Goal: Information Seeking & Learning: Learn about a topic

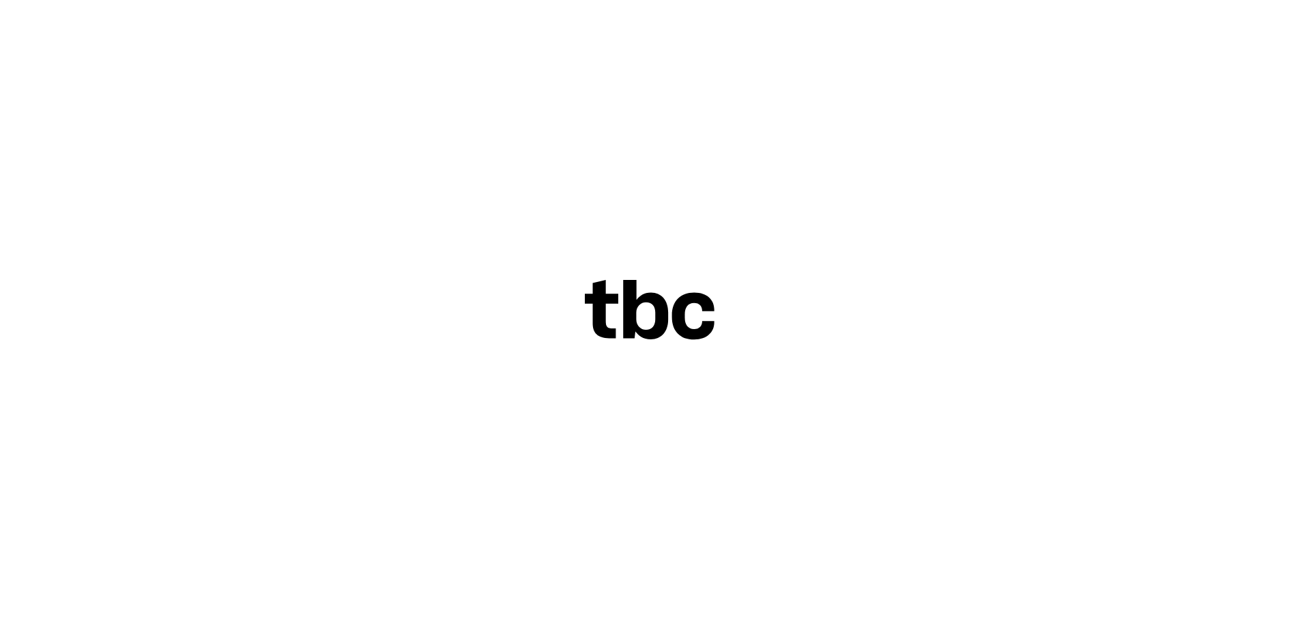
scroll to position [58, 0]
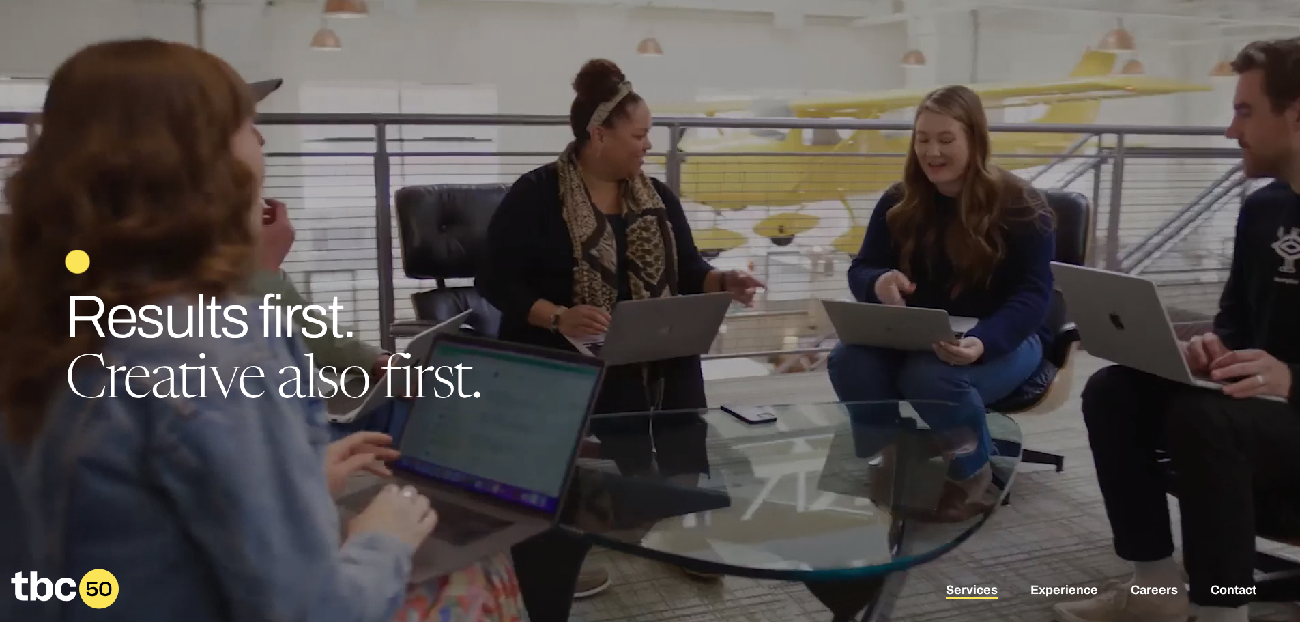
click at [978, 586] on link "Services" at bounding box center [972, 591] width 52 height 16
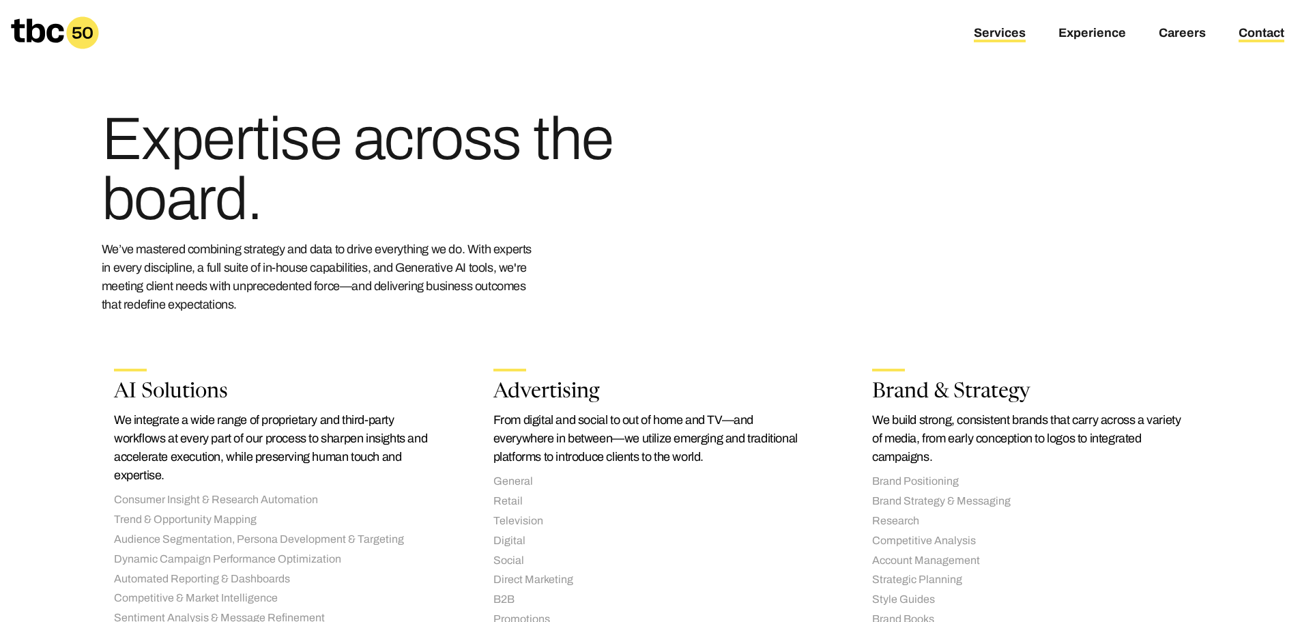
click at [1252, 35] on link "Contact" at bounding box center [1262, 34] width 46 height 16
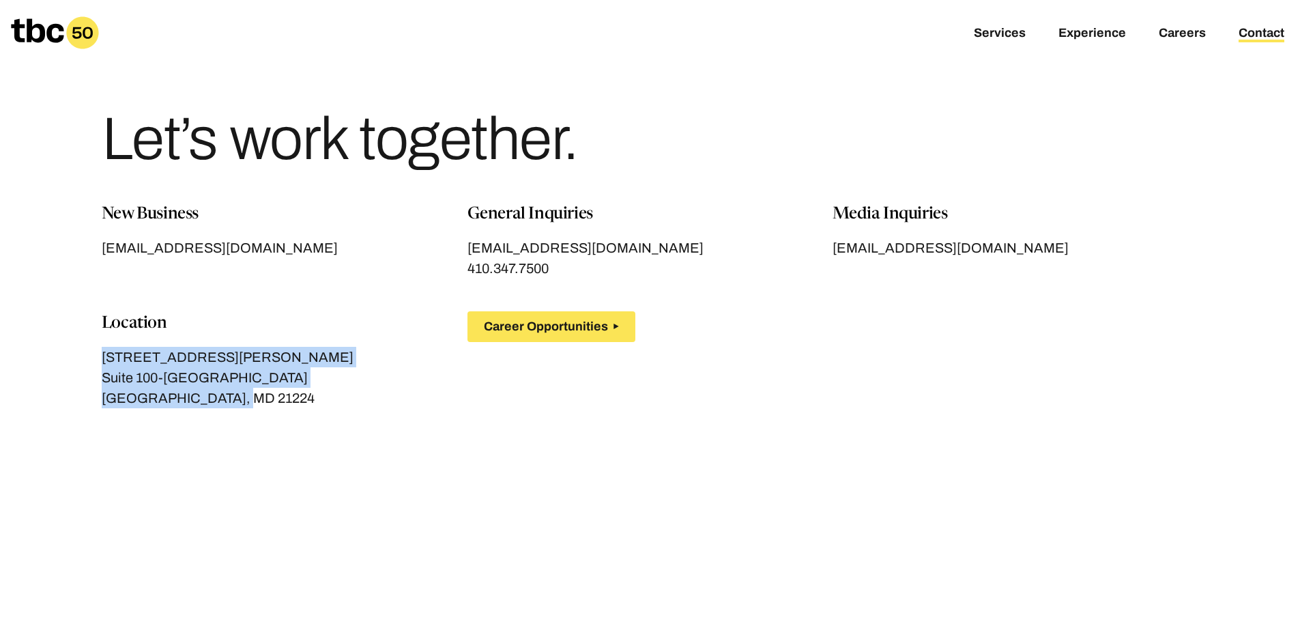
drag, startPoint x: 235, startPoint y: 404, endPoint x: 100, endPoint y: 364, distance: 140.2
click at [100, 364] on section "New Business [EMAIL_ADDRESS][DOMAIN_NAME] General Inquiries [EMAIL_ADDRESS][DOM…" at bounding box center [650, 513] width 1170 height 622
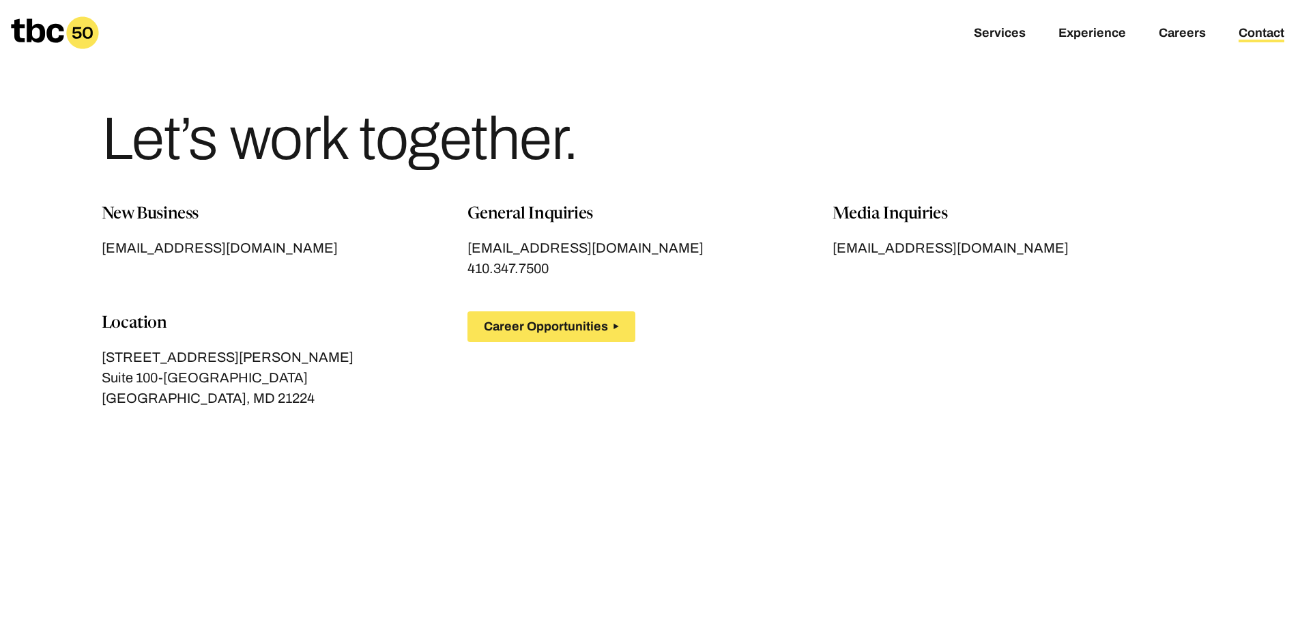
drag, startPoint x: 102, startPoint y: 358, endPoint x: 278, endPoint y: 371, distance: 177.2
click at [278, 371] on div "[STREET_ADDRESS][PERSON_NAME]" at bounding box center [285, 377] width 366 height 61
copy div "[STREET_ADDRESS][GEOGRAPHIC_DATA][PERSON_NAME]"
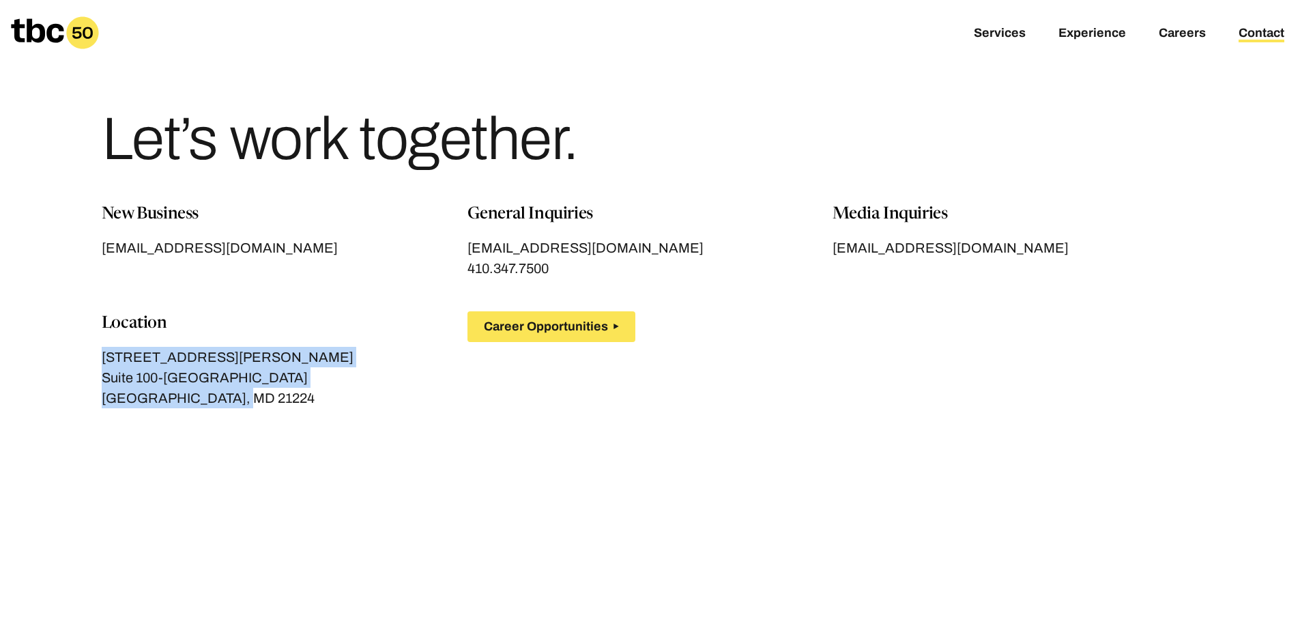
drag, startPoint x: 241, startPoint y: 394, endPoint x: 104, endPoint y: 356, distance: 141.7
click at [104, 356] on div "[STREET_ADDRESS][PERSON_NAME]" at bounding box center [285, 377] width 366 height 61
copy div "[STREET_ADDRESS][PERSON_NAME]"
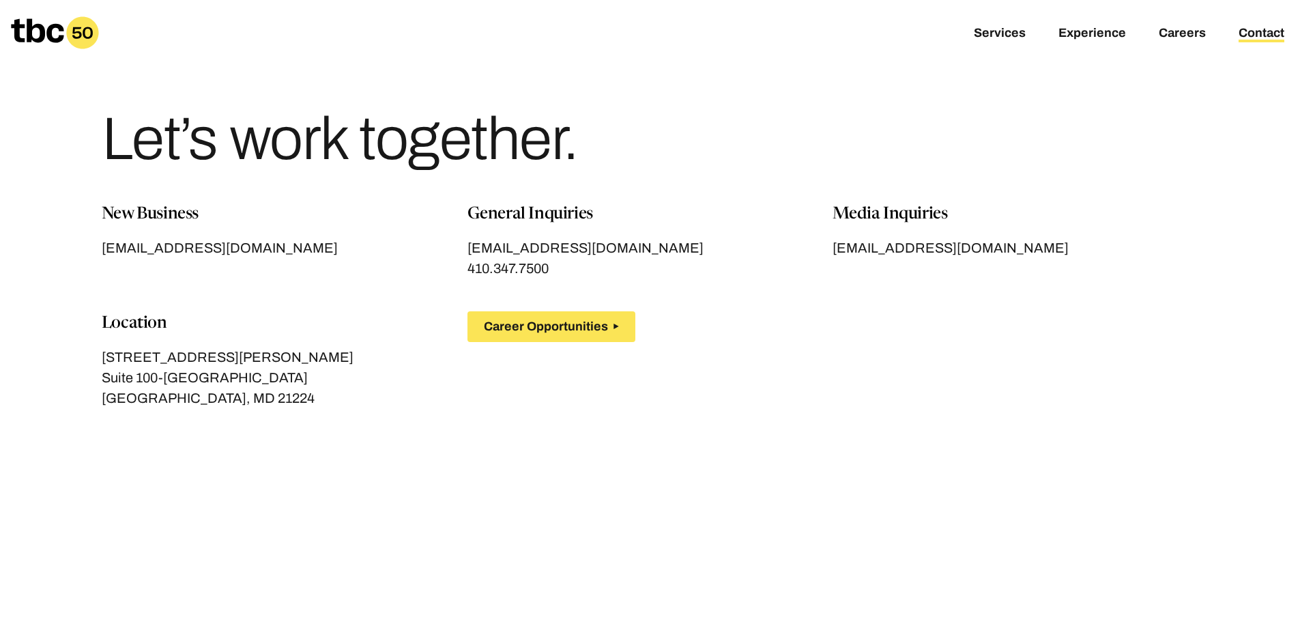
drag, startPoint x: 661, startPoint y: 300, endPoint x: 622, endPoint y: 306, distance: 40.2
click at [661, 300] on div "New Business [EMAIL_ADDRESS][DOMAIN_NAME] General Inquiries [EMAIL_ADDRESS][DOM…" at bounding box center [650, 321] width 1097 height 239
click at [1087, 34] on link "Experience" at bounding box center [1092, 34] width 68 height 16
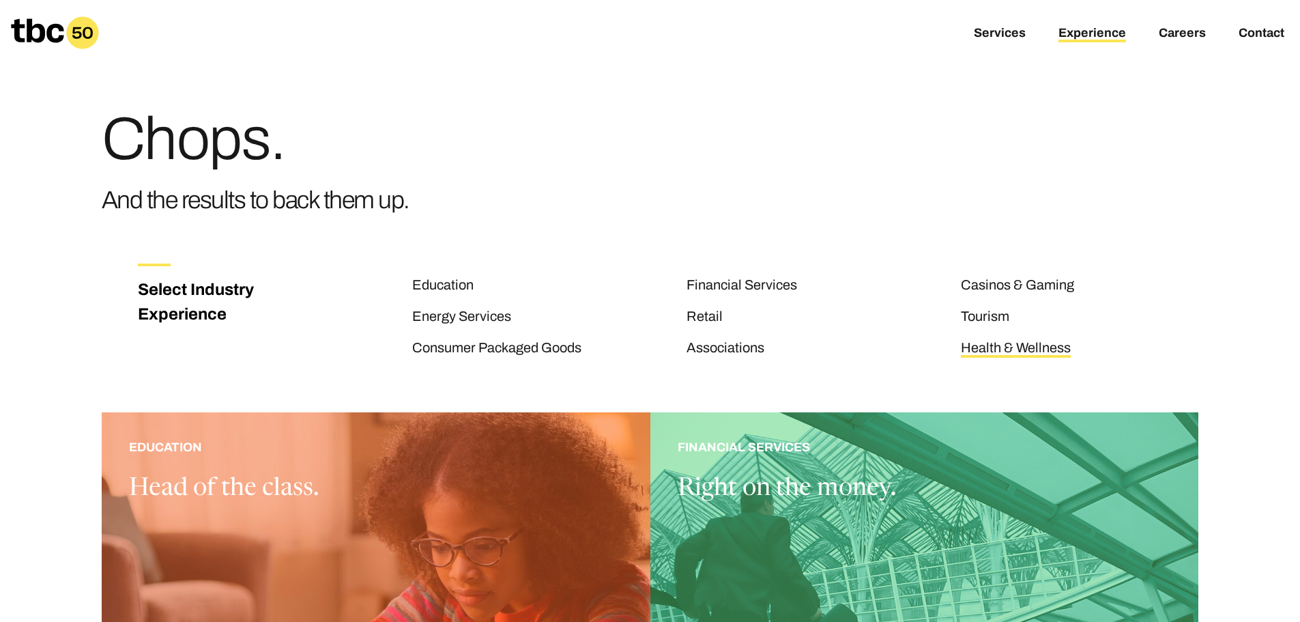
click at [1012, 347] on link "Health & Wellness" at bounding box center [1016, 349] width 110 height 18
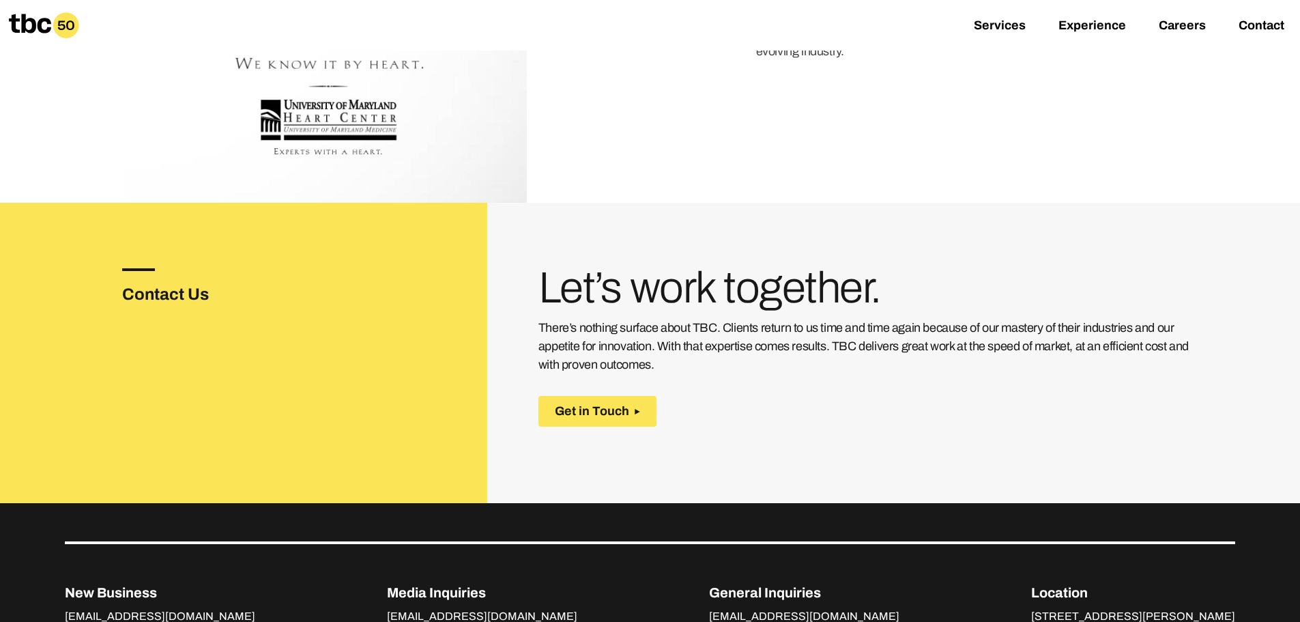
scroll to position [1938, 0]
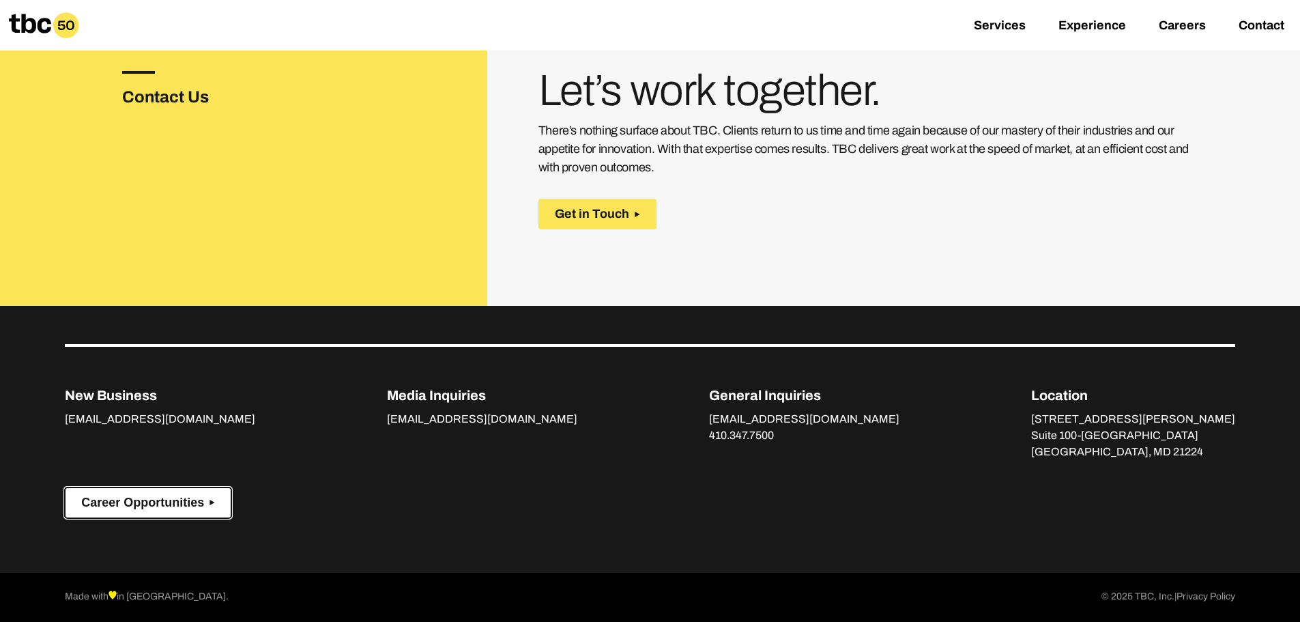
click at [174, 506] on span "Career Opportunities" at bounding box center [142, 502] width 123 height 14
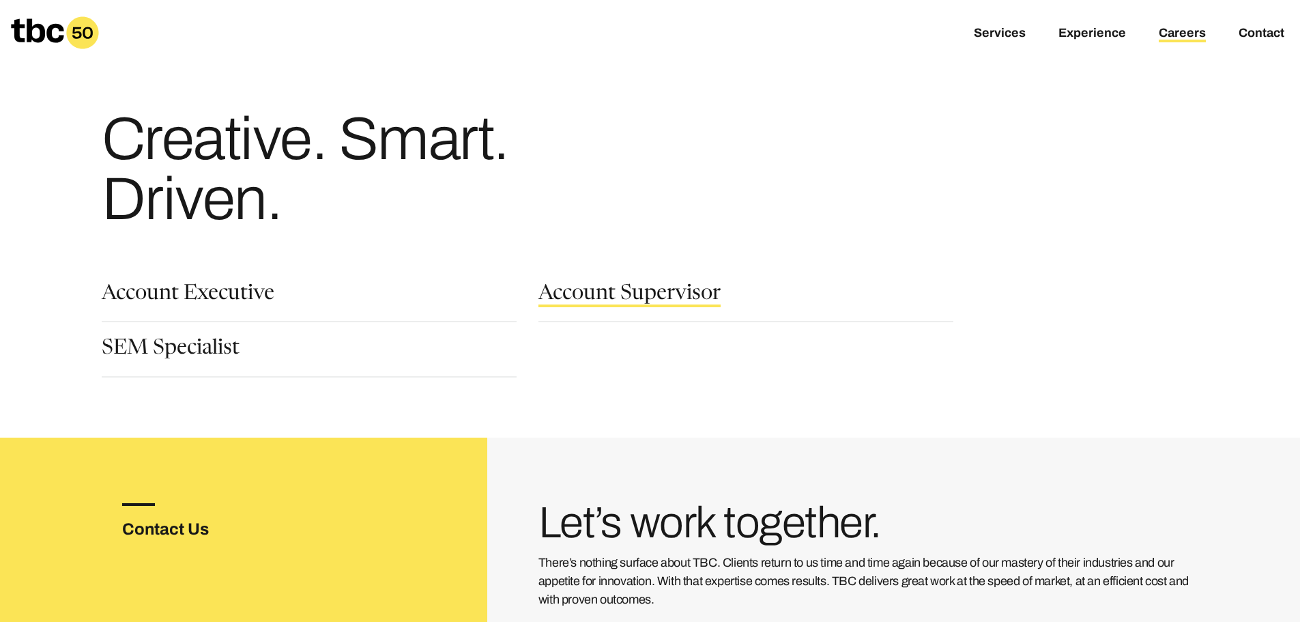
click at [623, 300] on link "Account Supervisor" at bounding box center [629, 295] width 182 height 23
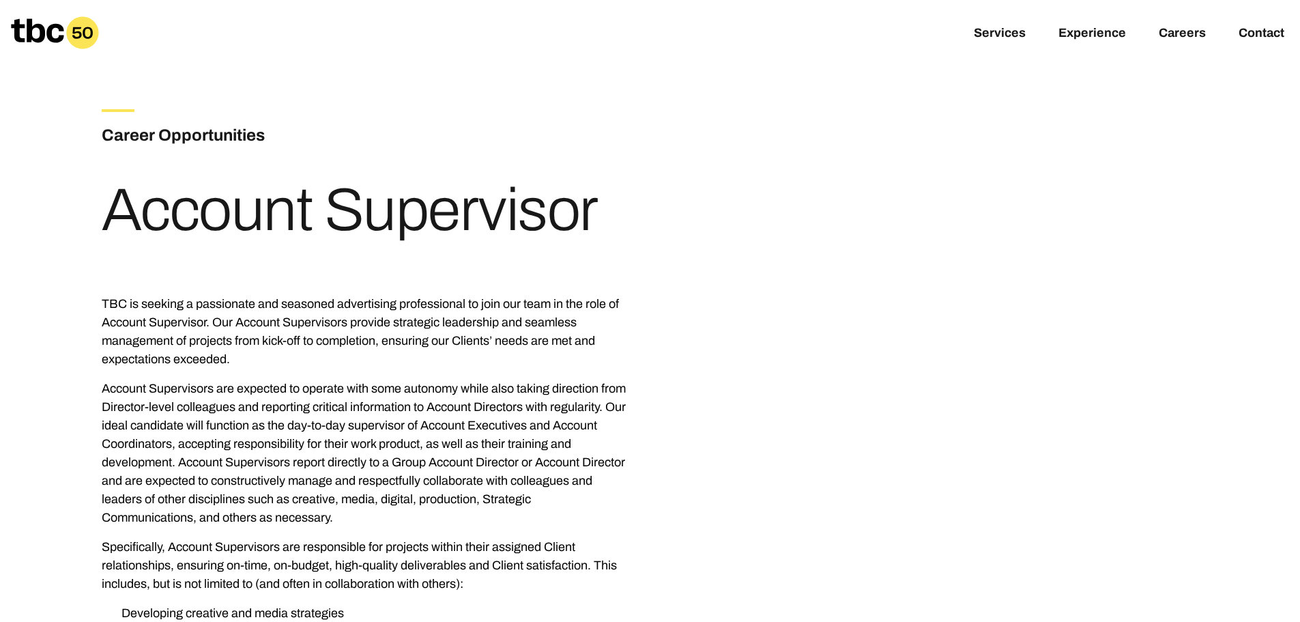
drag, startPoint x: 112, startPoint y: 206, endPoint x: 660, endPoint y: 195, distance: 548.1
click at [660, 195] on div "Career Opportunities Account Supervisor" at bounding box center [650, 169] width 1097 height 207
click at [660, 196] on div "Career Opportunities Account Supervisor" at bounding box center [650, 169] width 1097 height 207
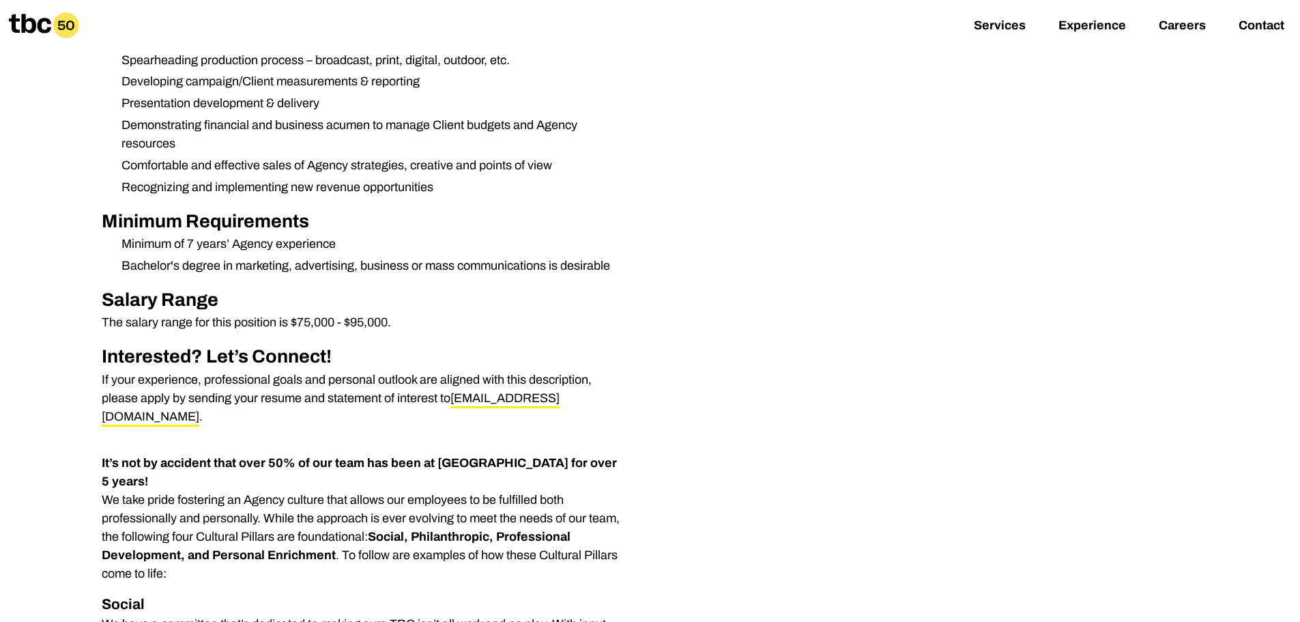
scroll to position [682, 0]
